Goal: Task Accomplishment & Management: Use online tool/utility

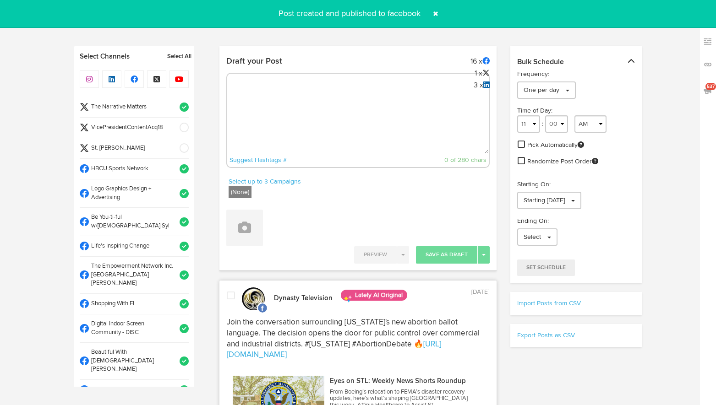
select select "12"
select select "06"
select select "PM"
select select "11"
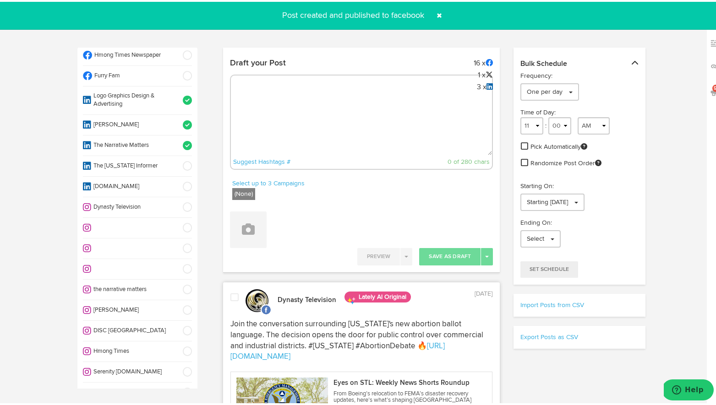
click at [336, 103] on textarea at bounding box center [361, 123] width 261 height 60
paste textarea "ARGUS News. Now. E News [DATE] 1 in 4 women and many men face domestic violence…"
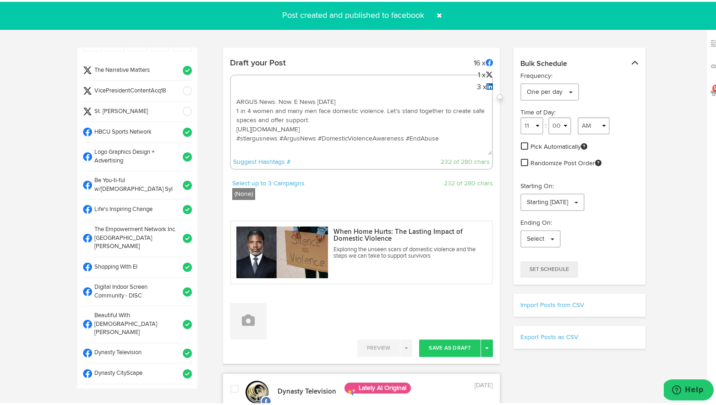
scroll to position [39, 0]
type textarea "ARGUS News. Now. E News [DATE] 1 in 4 women and many men face domestic violence…"
click at [245, 329] on button at bounding box center [248, 319] width 37 height 37
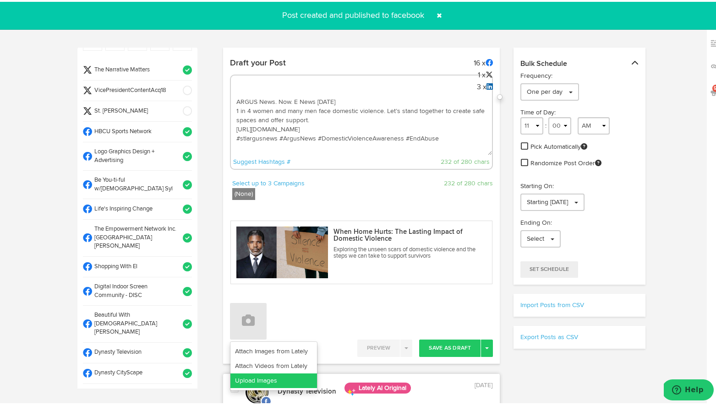
click at [249, 374] on link "Upload Images" at bounding box center [273, 379] width 87 height 15
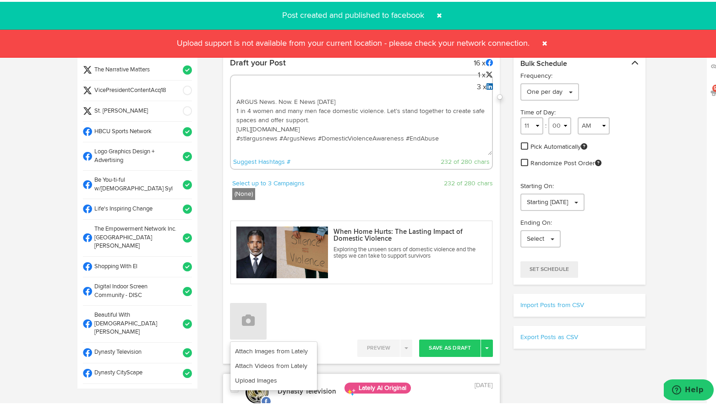
click at [540, 41] on span at bounding box center [544, 41] width 15 height 15
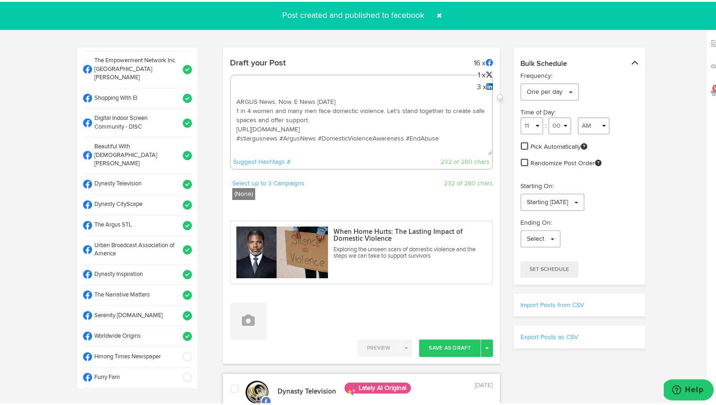
scroll to position [208, 0]
click at [177, 330] on span at bounding box center [184, 334] width 15 height 9
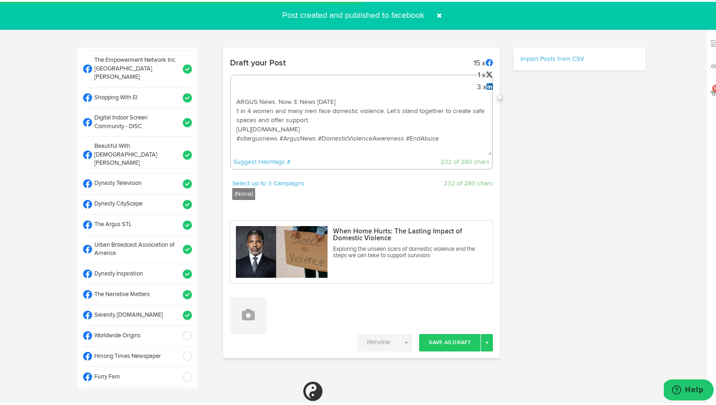
click at [179, 219] on span at bounding box center [184, 223] width 15 height 9
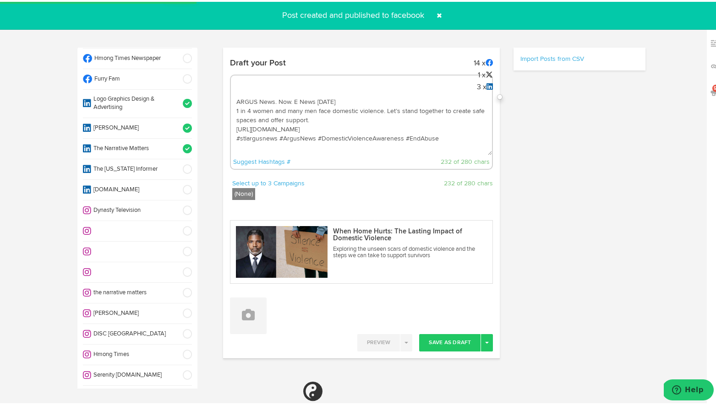
scroll to position [509, 0]
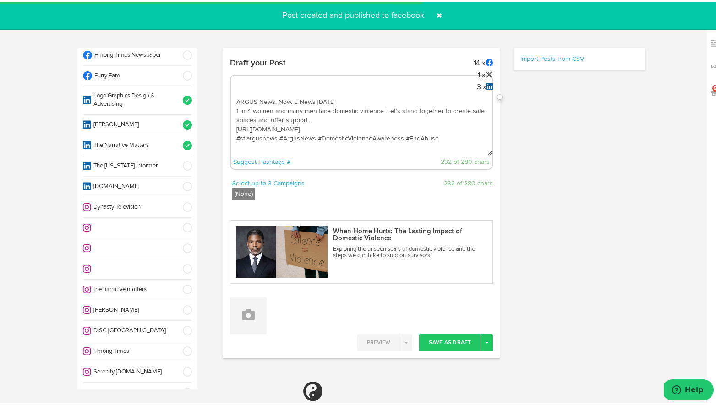
click at [177, 283] on span at bounding box center [184, 287] width 15 height 9
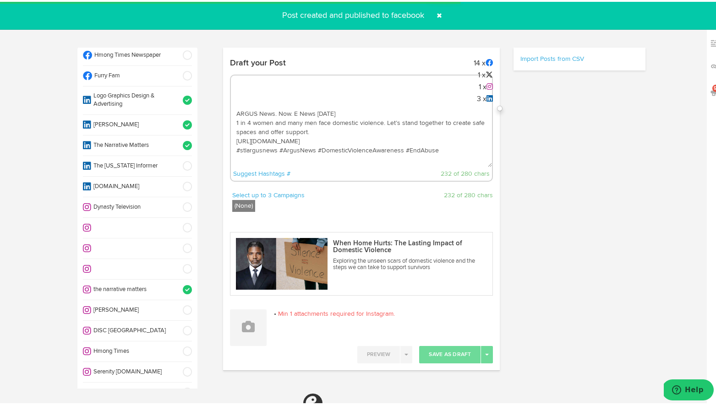
click at [177, 283] on span at bounding box center [184, 287] width 15 height 9
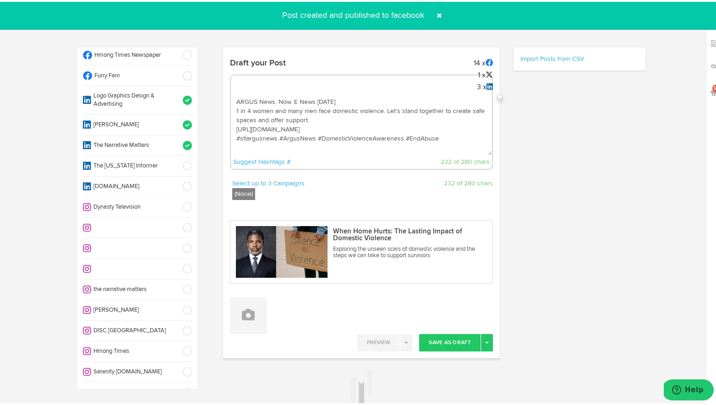
select select "11"
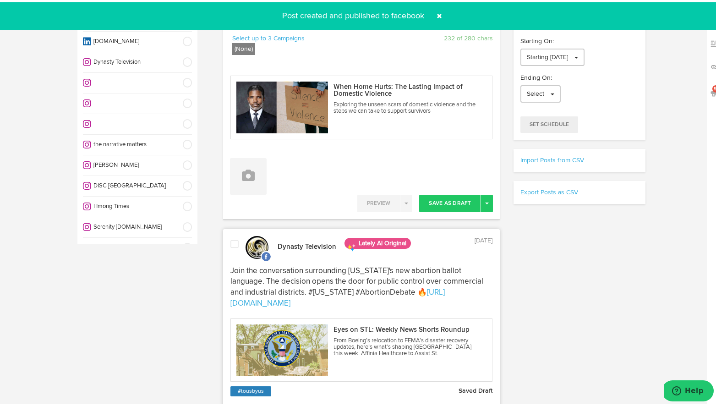
scroll to position [134, 0]
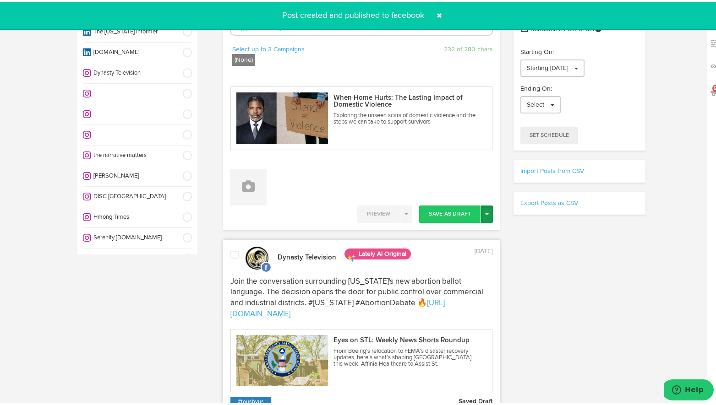
click at [483, 215] on button "Toggle Dropdown" at bounding box center [487, 212] width 12 height 17
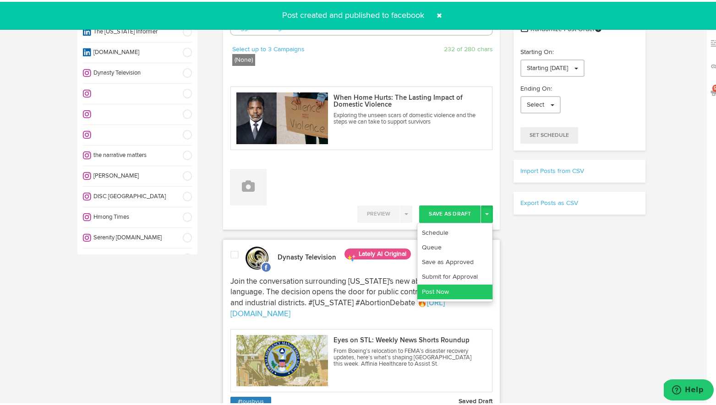
click at [470, 288] on link "Post Now" at bounding box center [454, 290] width 75 height 15
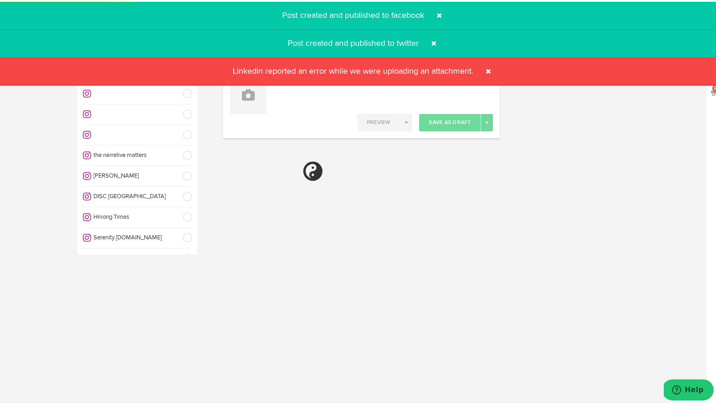
select select "11"
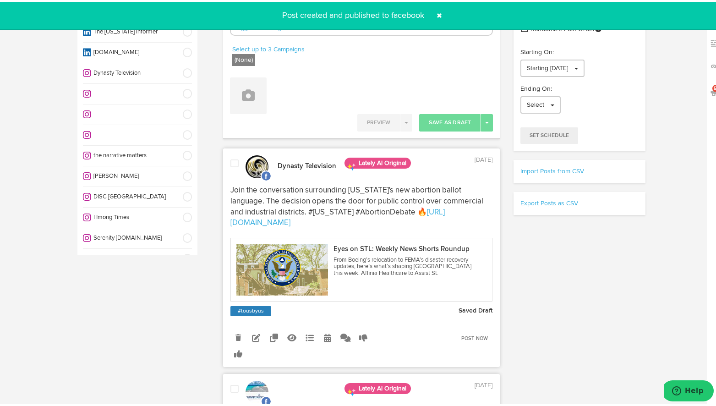
scroll to position [509, 0]
click at [434, 14] on span at bounding box center [439, 13] width 15 height 15
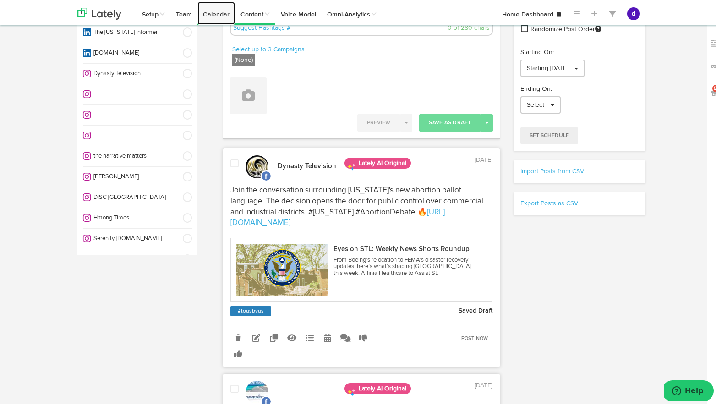
click at [216, 16] on link "Calendar" at bounding box center [216, 11] width 38 height 23
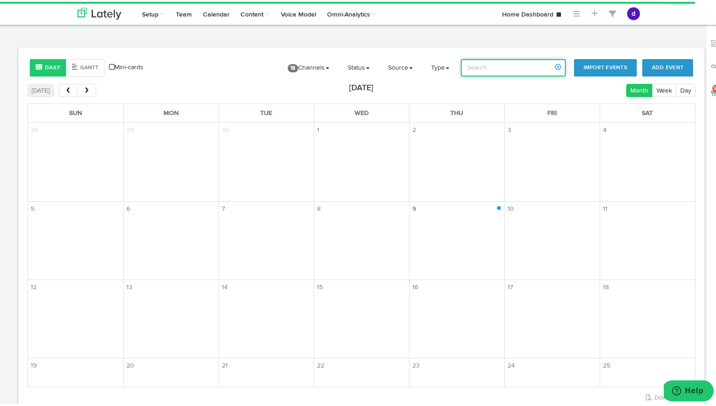
click at [488, 67] on input "search" at bounding box center [513, 65] width 105 height 17
click at [502, 70] on input "[US_STATE] meeting" at bounding box center [513, 65] width 105 height 17
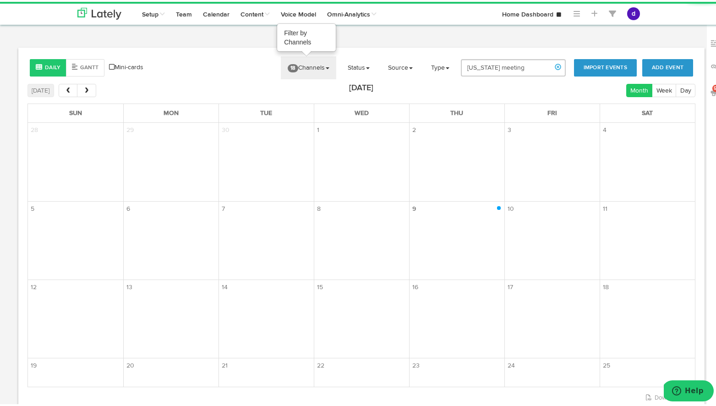
click at [328, 65] on span at bounding box center [327, 66] width 4 height 2
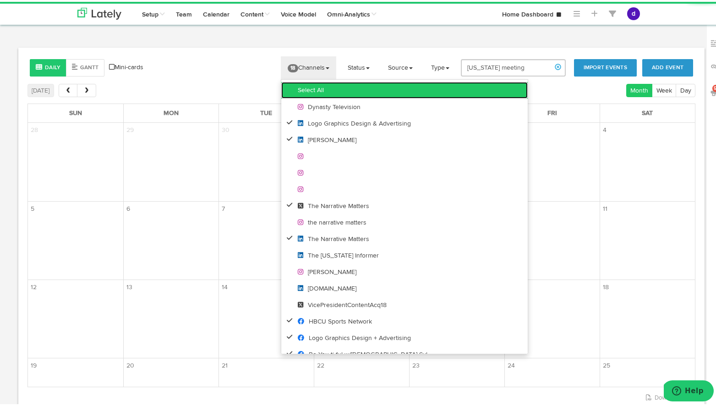
click at [319, 90] on link "Select All" at bounding box center [404, 88] width 246 height 16
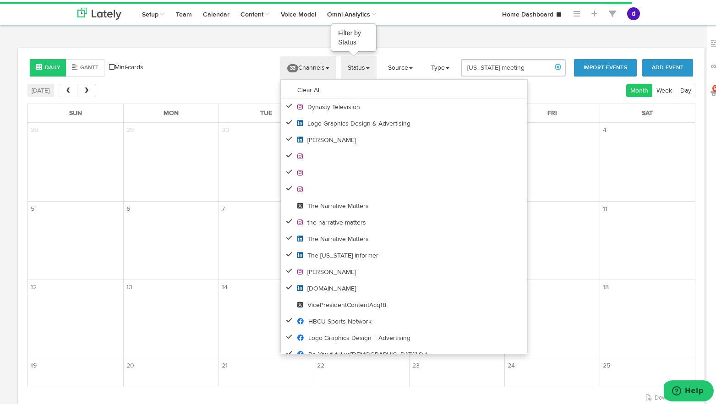
click at [366, 63] on link "Status" at bounding box center [359, 65] width 36 height 23
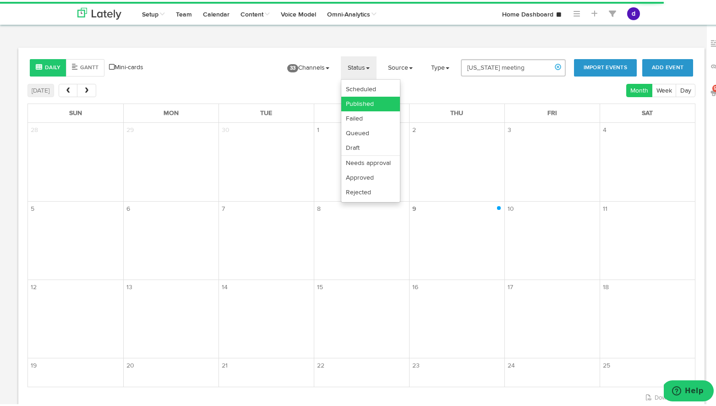
click at [365, 101] on link "Published" at bounding box center [370, 102] width 59 height 15
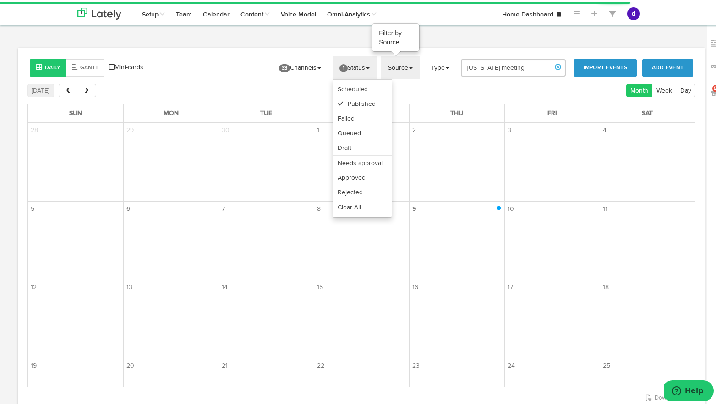
click at [407, 65] on link "Source" at bounding box center [400, 65] width 38 height 23
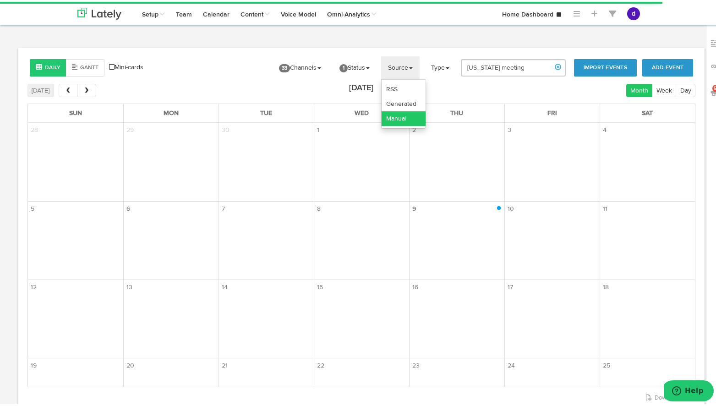
click at [404, 118] on link "Manual" at bounding box center [403, 116] width 44 height 15
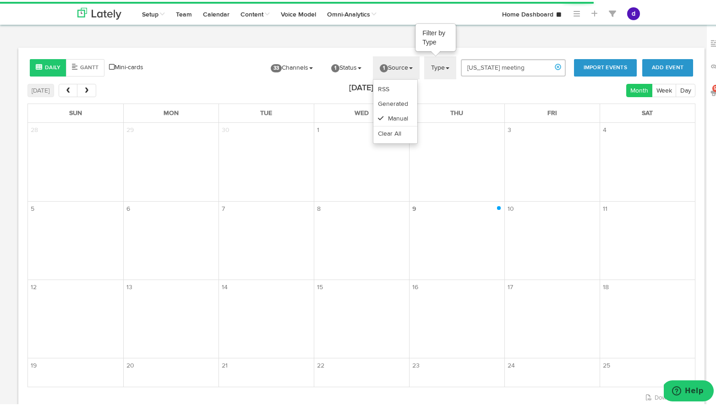
click at [447, 62] on link "Type" at bounding box center [440, 65] width 32 height 23
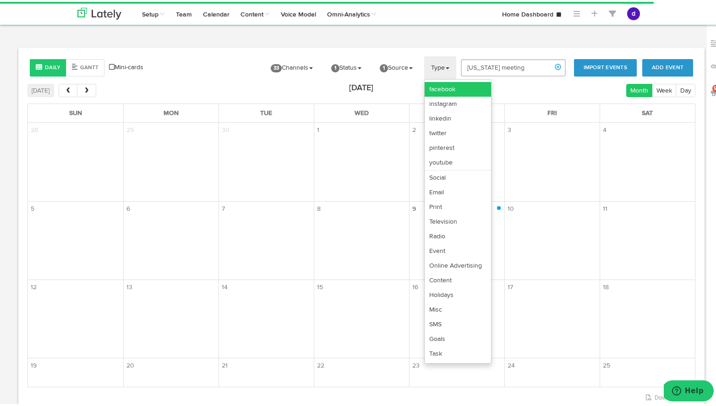
click at [444, 86] on link "facebook" at bounding box center [457, 87] width 66 height 15
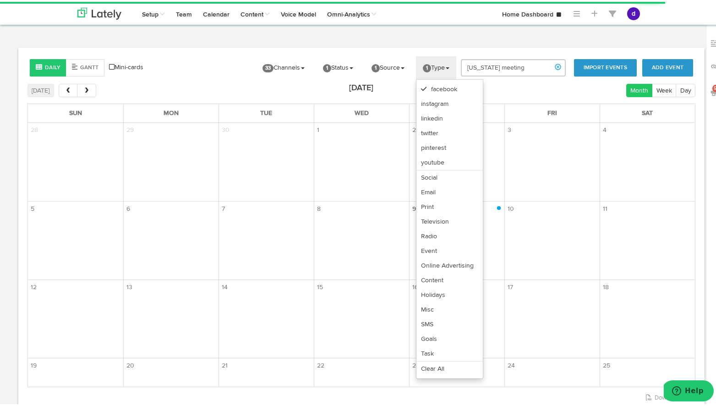
click at [423, 43] on body "Channels Create Generate Pipeline Team Basic Analytics (limited on mobile) Dash…" at bounding box center [361, 244] width 722 height 488
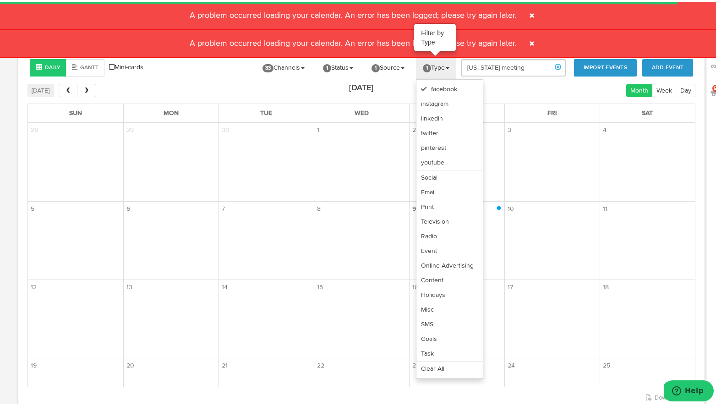
click at [434, 58] on link "1 Type" at bounding box center [436, 65] width 40 height 23
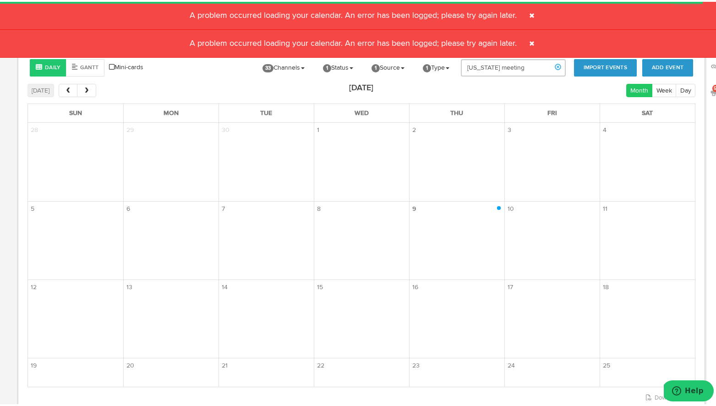
click at [531, 15] on span at bounding box center [531, 13] width 15 height 15
click at [529, 13] on span at bounding box center [531, 13] width 15 height 15
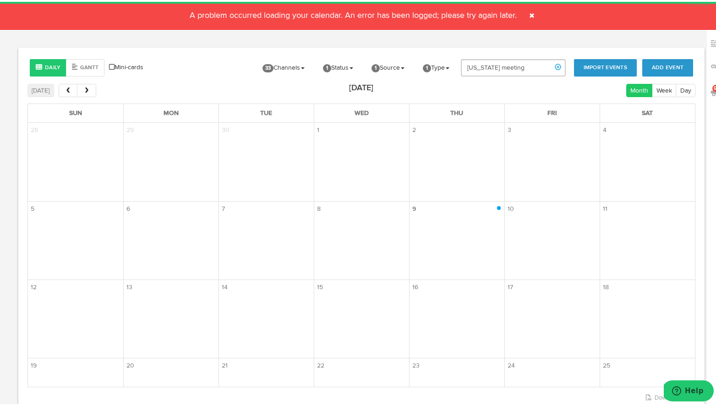
click at [527, 11] on span at bounding box center [531, 13] width 15 height 15
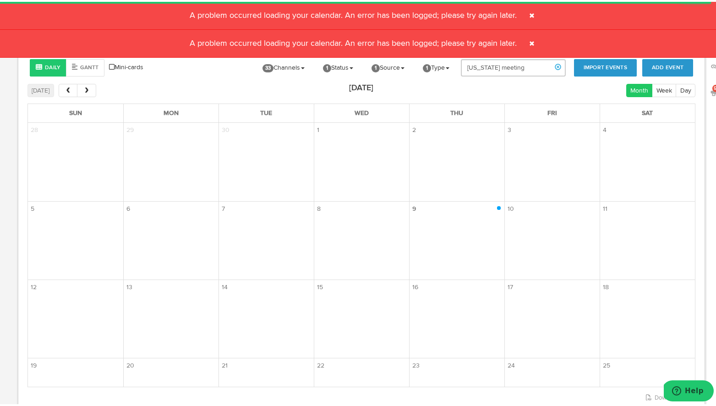
click at [528, 11] on span at bounding box center [531, 13] width 15 height 15
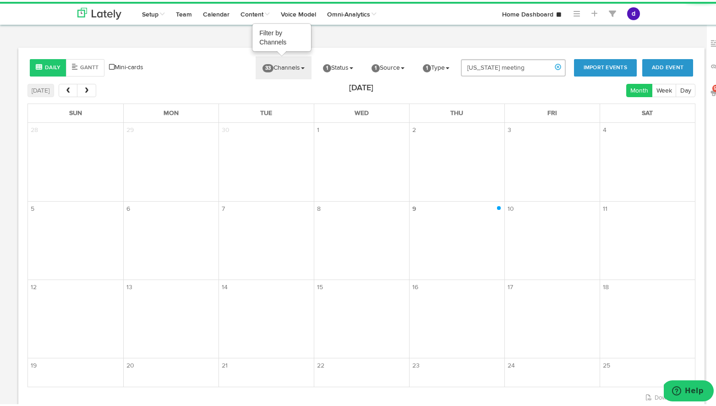
click at [293, 60] on link "33 Channels" at bounding box center [283, 65] width 56 height 23
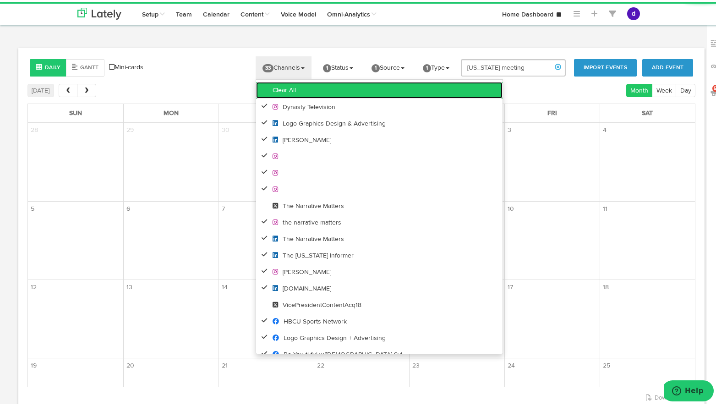
click at [285, 91] on link "Clear All" at bounding box center [379, 88] width 246 height 16
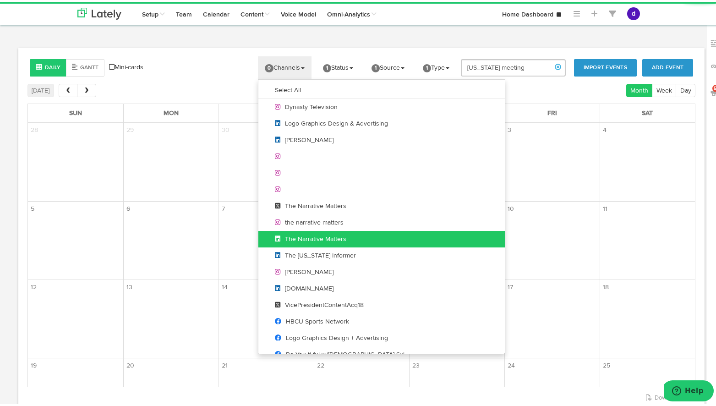
click at [330, 238] on span "The Narrative Matters" at bounding box center [310, 237] width 71 height 6
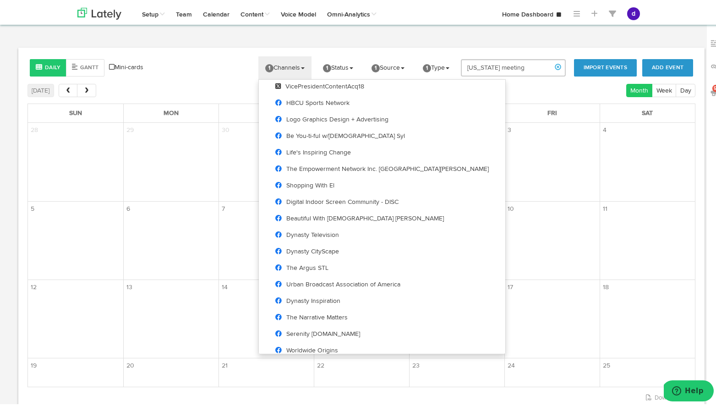
scroll to position [220, 0]
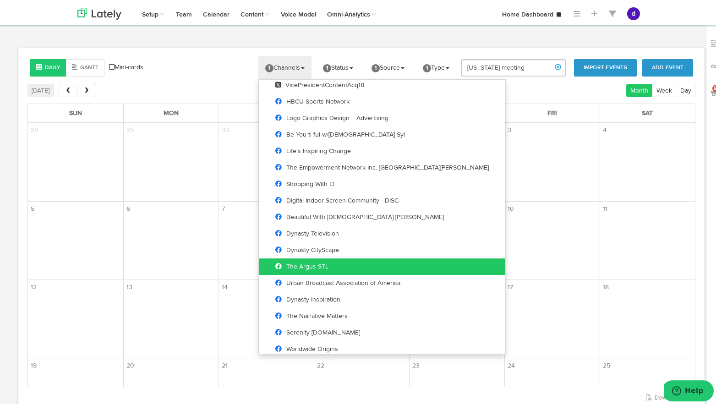
click at [336, 260] on link "The Argus STL" at bounding box center [382, 264] width 246 height 16
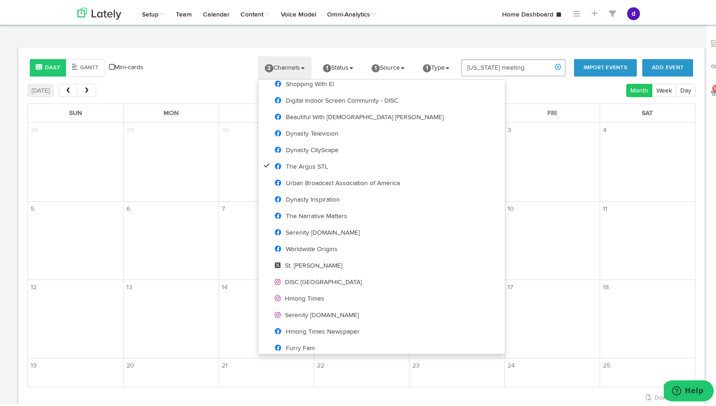
scroll to position [325, 0]
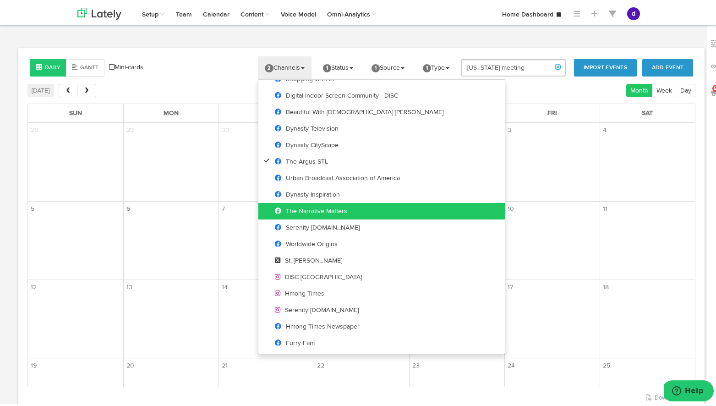
click at [317, 208] on span "The Narrative Matters" at bounding box center [311, 209] width 72 height 6
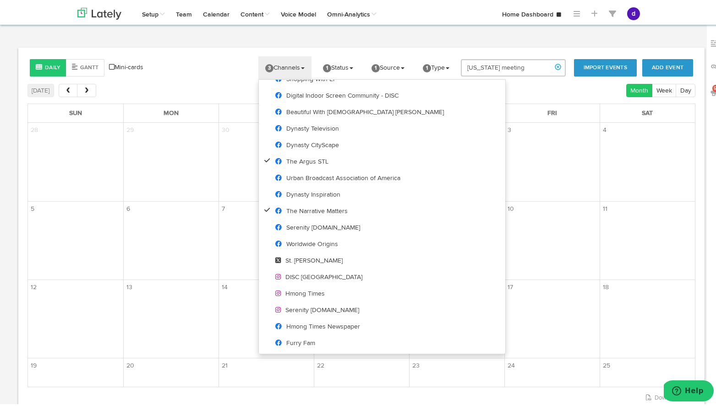
click at [397, 43] on body "Channels Create Generate Pipeline Team Basic Analytics (limited on mobile) Dash…" at bounding box center [361, 244] width 722 height 488
click at [504, 65] on input "[US_STATE] meeting" at bounding box center [513, 65] width 105 height 17
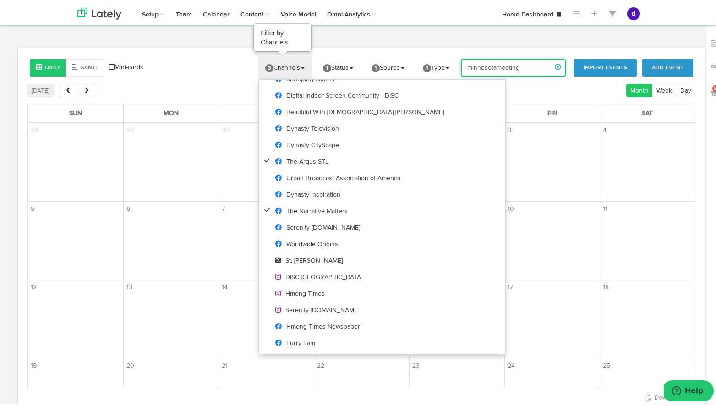
type input "minnesotameeting"
click at [292, 63] on link "3 Channels" at bounding box center [284, 65] width 53 height 23
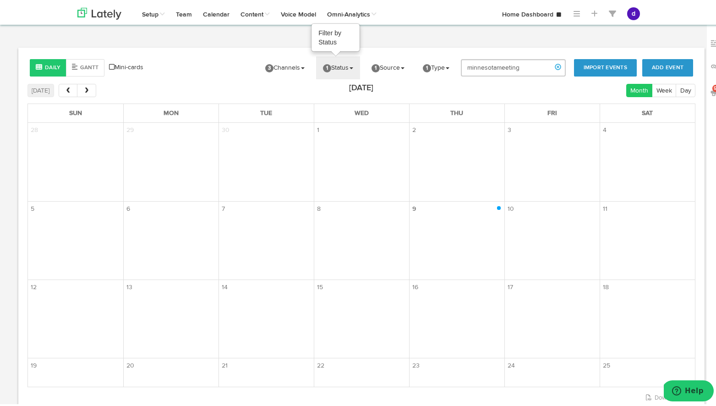
click at [349, 61] on link "1 Status" at bounding box center [338, 65] width 44 height 23
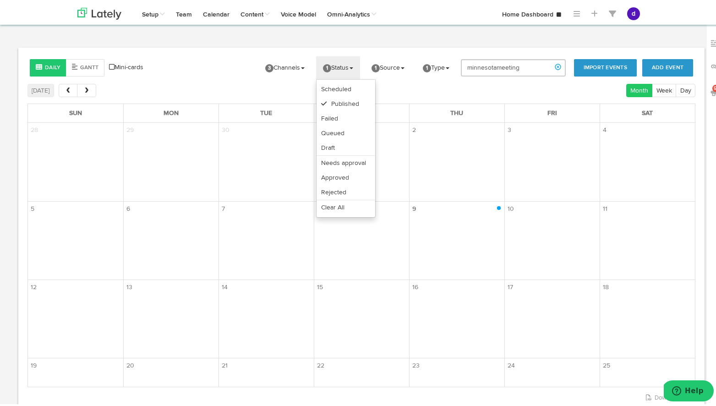
click at [385, 45] on body "Channels Create Generate Pipeline Team Basic Analytics (limited on mobile) Dash…" at bounding box center [361, 244] width 722 height 488
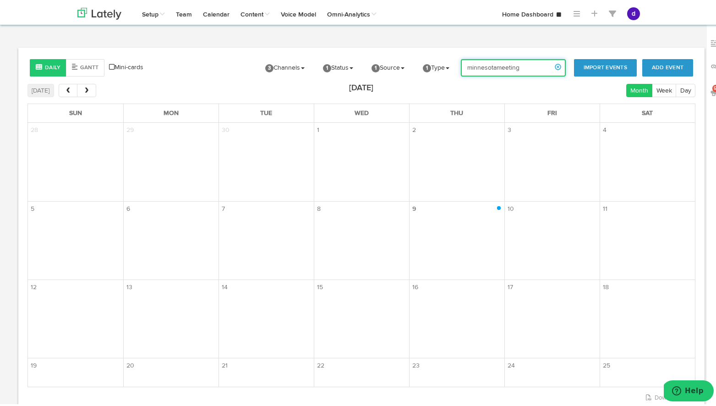
click at [501, 65] on input "minnesotameeting" at bounding box center [513, 65] width 105 height 17
click at [64, 86] on span "prev" at bounding box center [68, 89] width 8 height 6
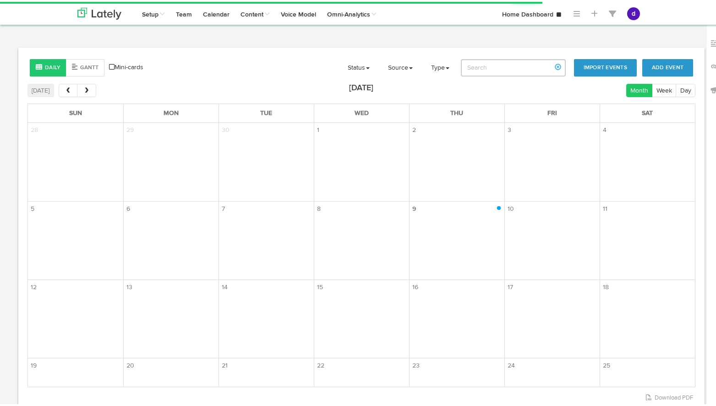
type input "minnesotameeting"
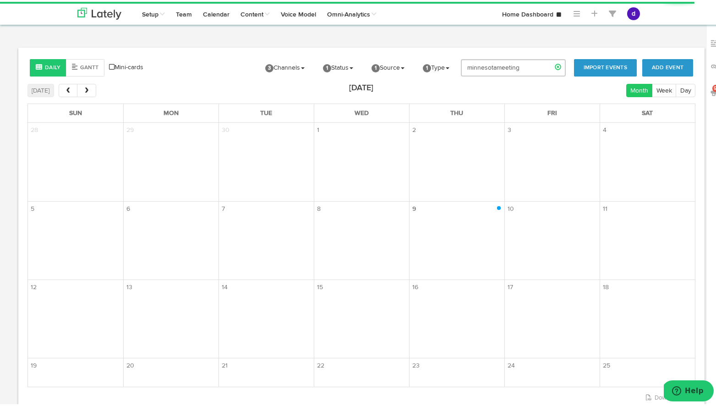
click at [550, 64] on link at bounding box center [558, 65] width 16 height 16
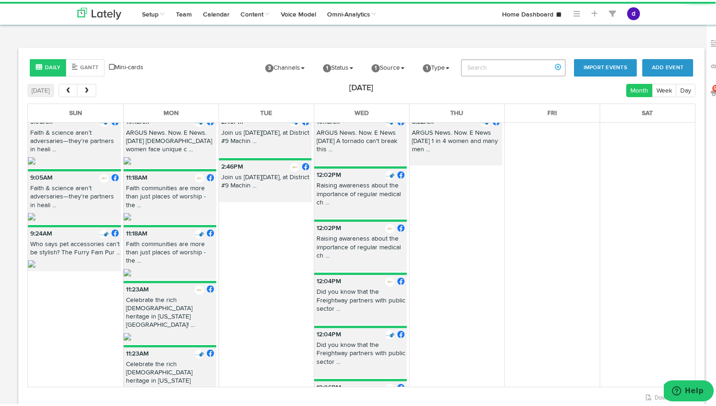
scroll to position [545, 0]
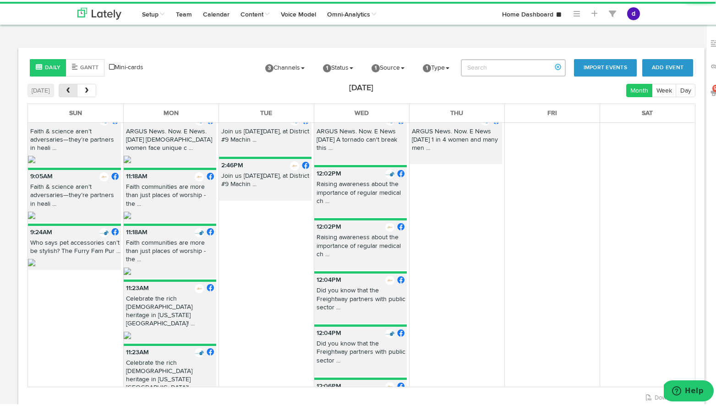
click at [67, 92] on button "prev" at bounding box center [68, 88] width 19 height 13
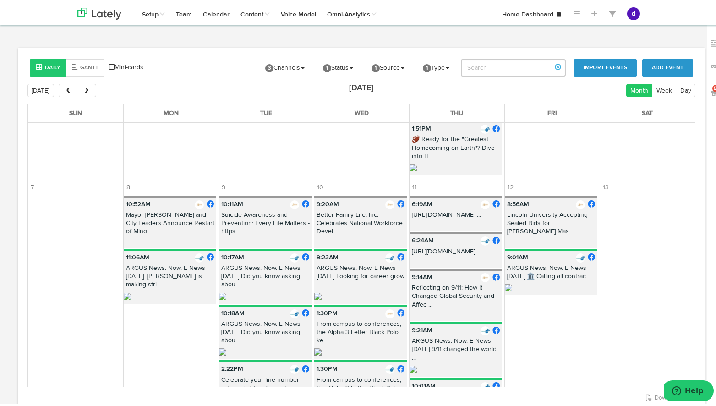
scroll to position [0, 0]
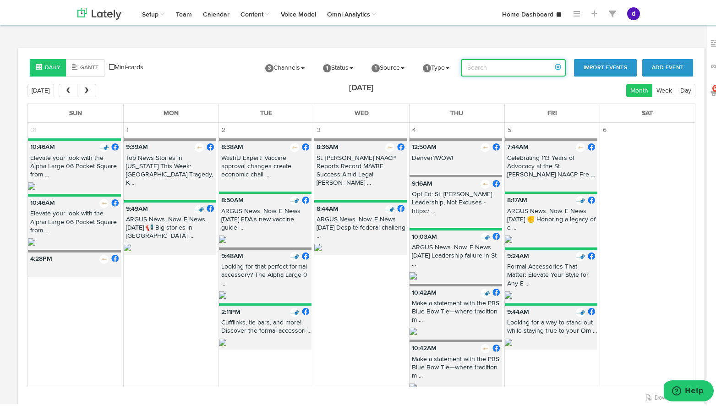
click at [536, 62] on input "search" at bounding box center [513, 65] width 105 height 17
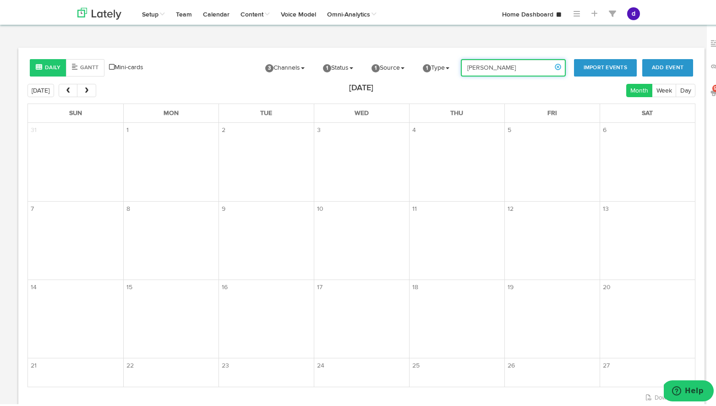
click at [516, 66] on input "karen swisher" at bounding box center [513, 65] width 105 height 17
type input "[US_STATE]"
click at [552, 63] on link at bounding box center [558, 65] width 16 height 16
